Goal: Use online tool/utility

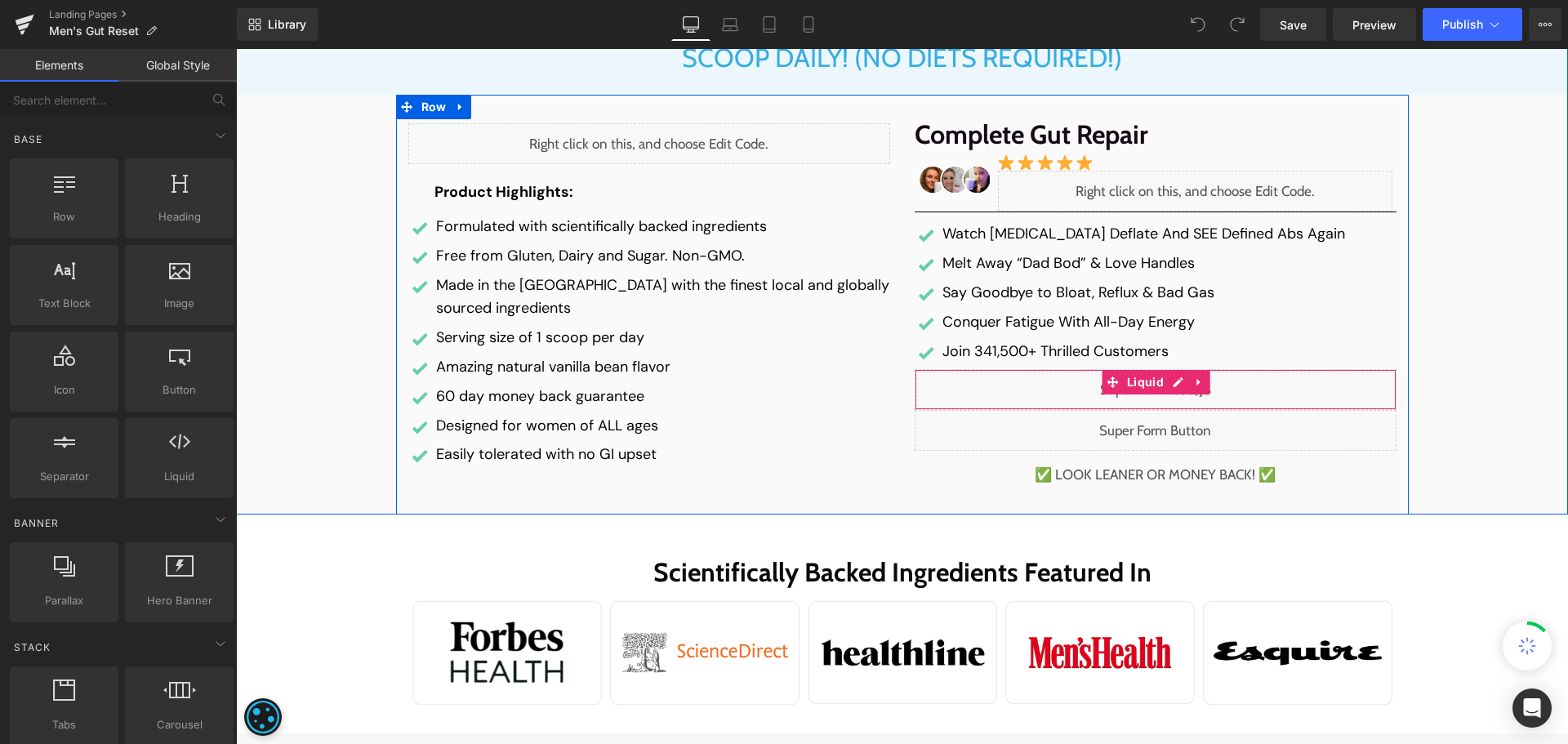
scroll to position [247, 0]
click at [1170, 387] on div "Liquid" at bounding box center [1155, 390] width 482 height 41
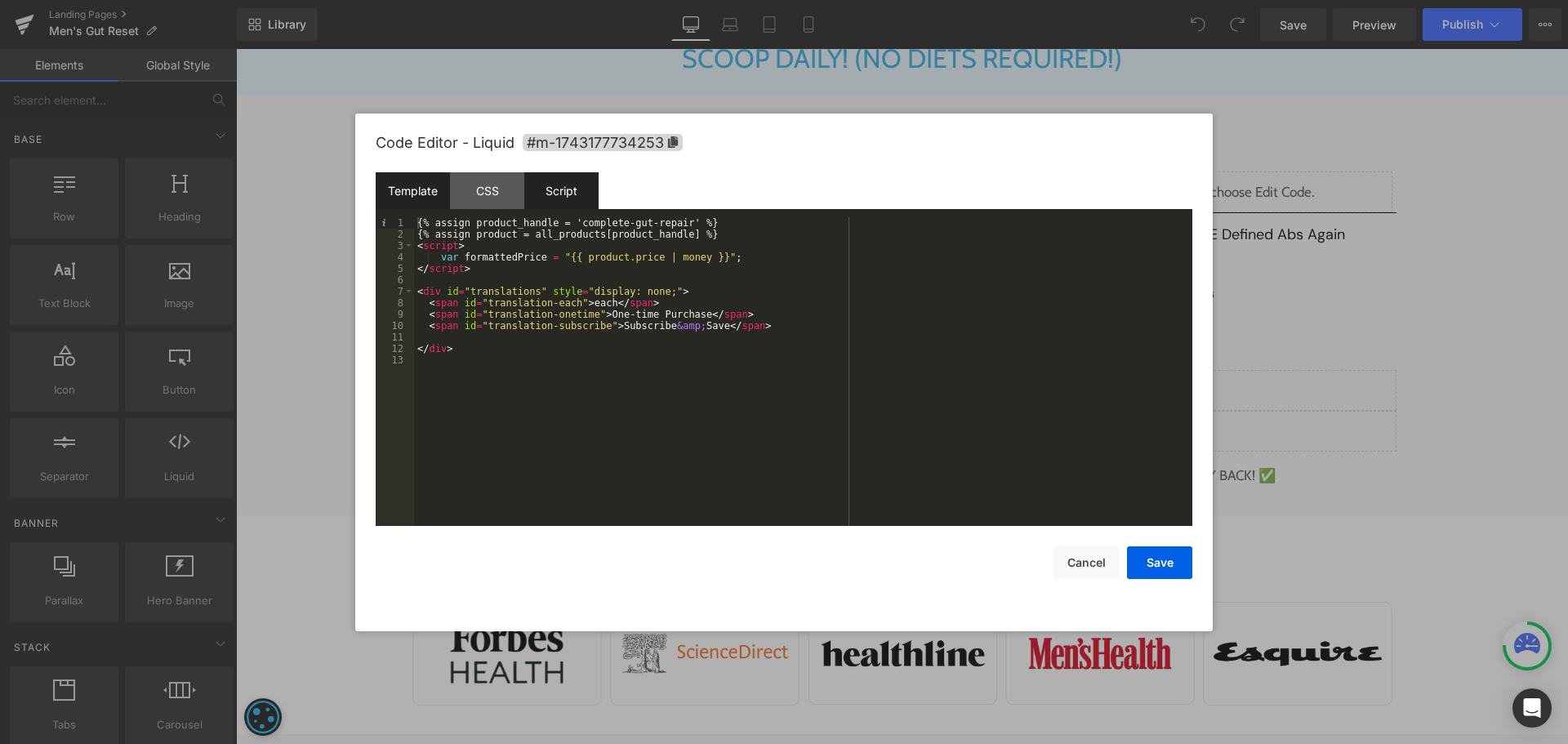
click at [553, 192] on div "Script" at bounding box center [561, 191] width 74 height 37
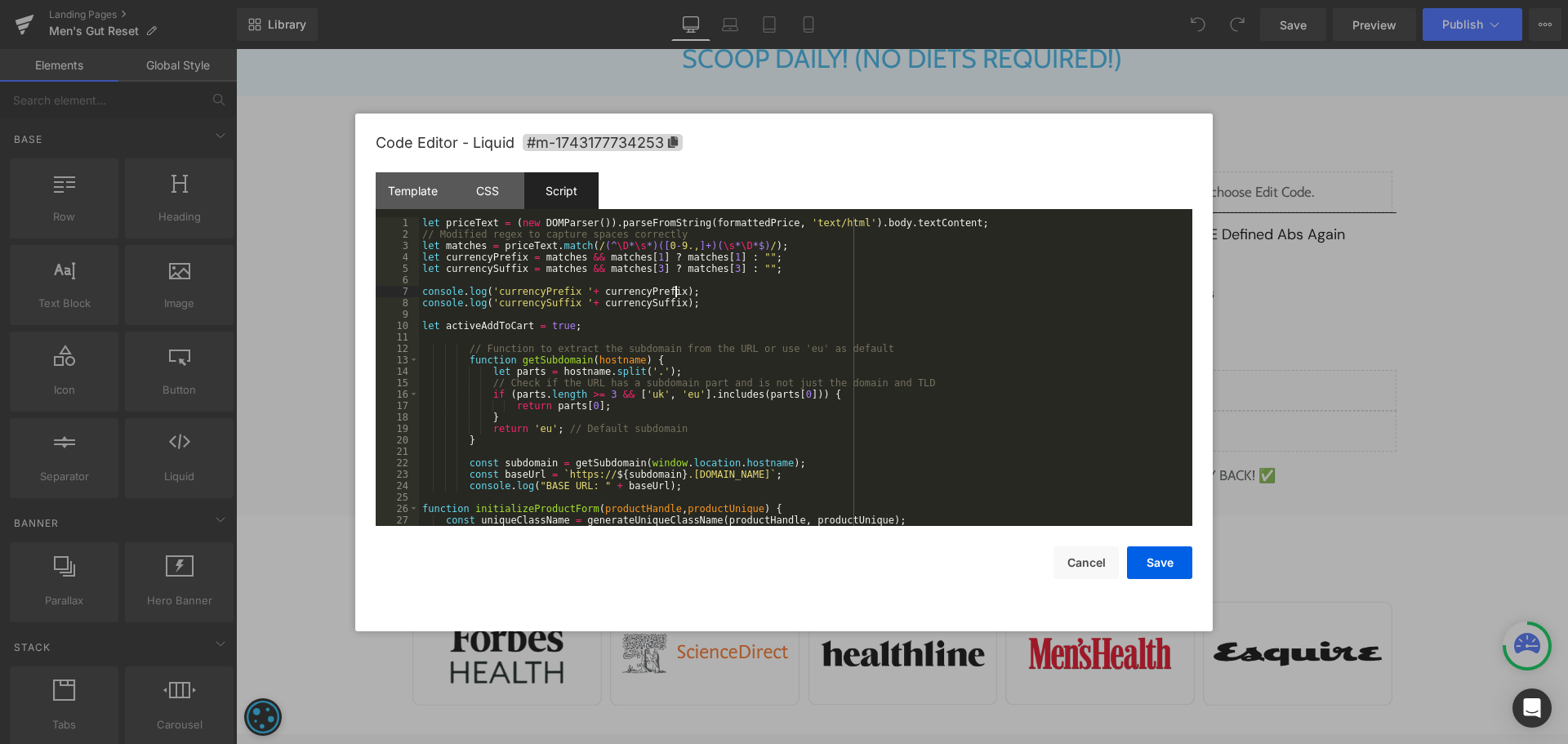
click at [821, 292] on div "let priceText = ( new DOMParser ( )) . parseFromString ( formattedPrice , 'text…" at bounding box center [802, 382] width 767 height 331
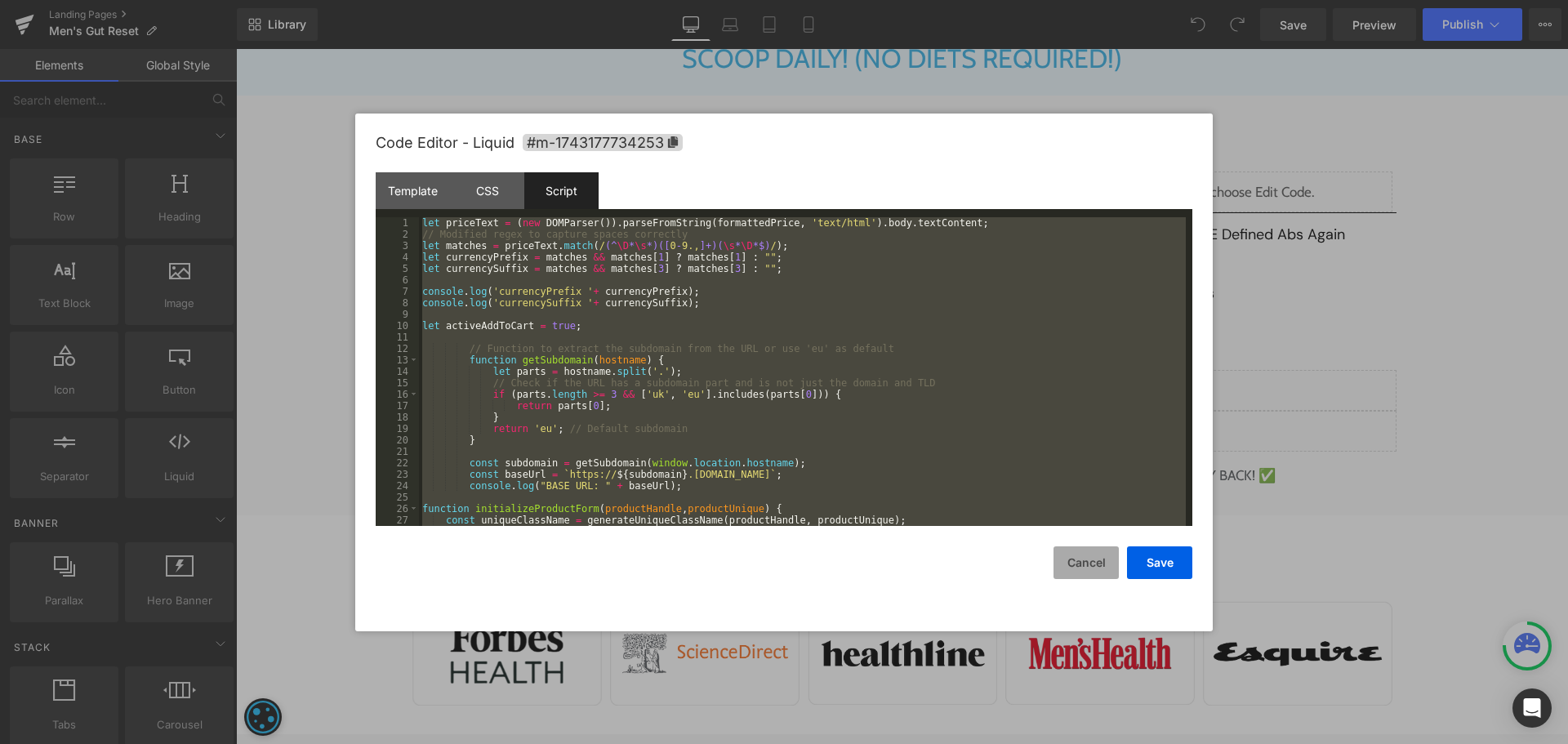
click at [1095, 568] on button "Cancel" at bounding box center [1086, 562] width 66 height 32
